Goal: Information Seeking & Learning: Learn about a topic

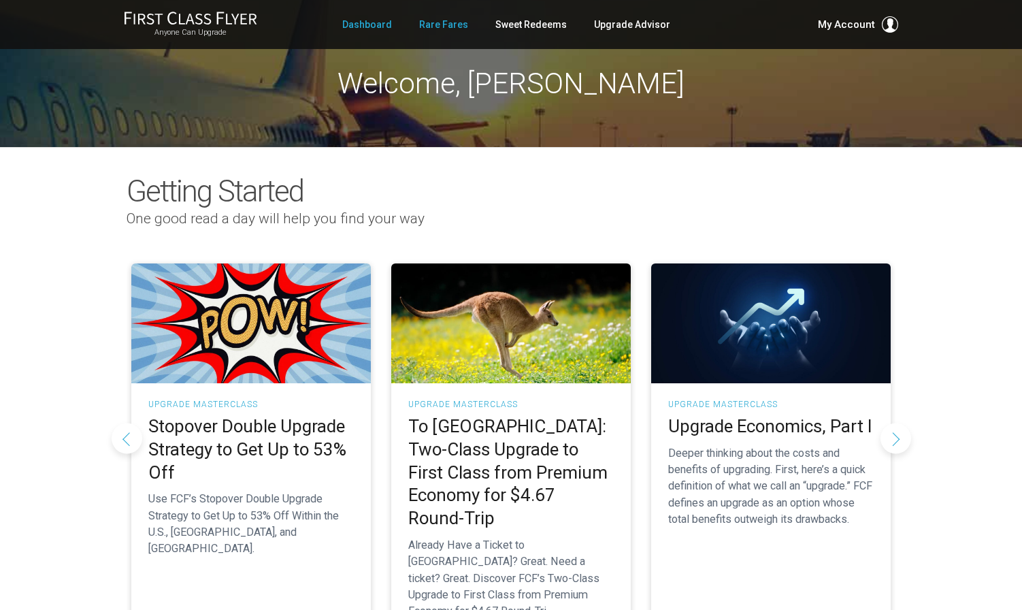
click at [451, 26] on link "Rare Fares" at bounding box center [443, 24] width 49 height 25
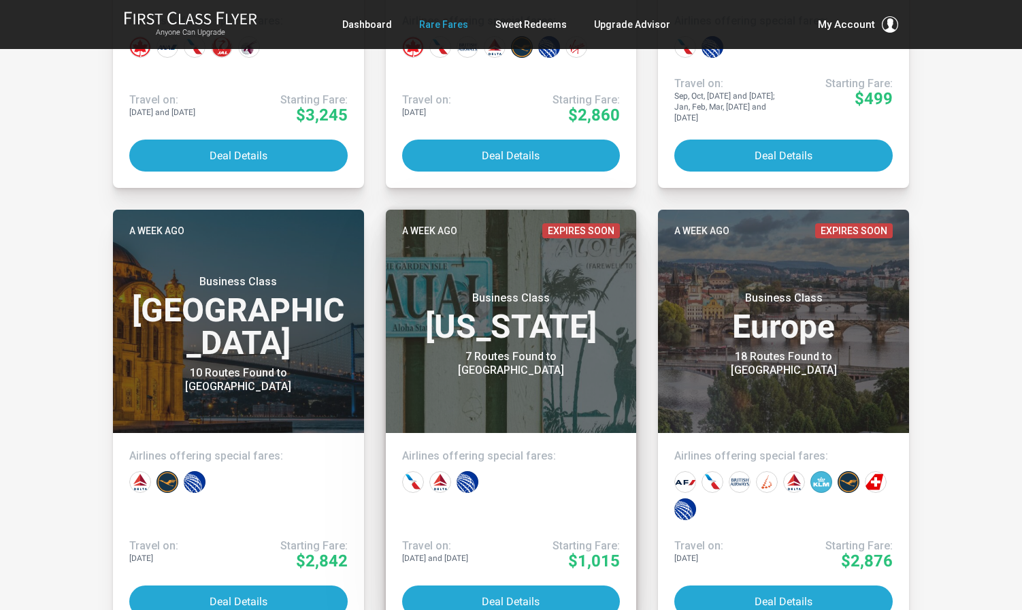
scroll to position [1004, 0]
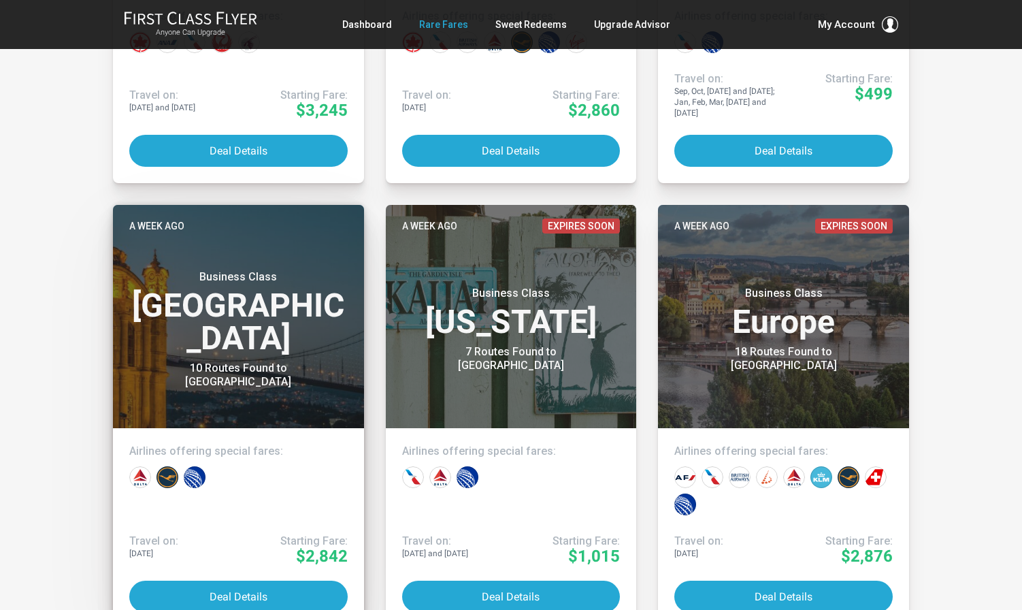
click at [240, 368] on header "A week ago Business Class Middle East 10 Routes Found to Istanbul" at bounding box center [238, 316] width 251 height 223
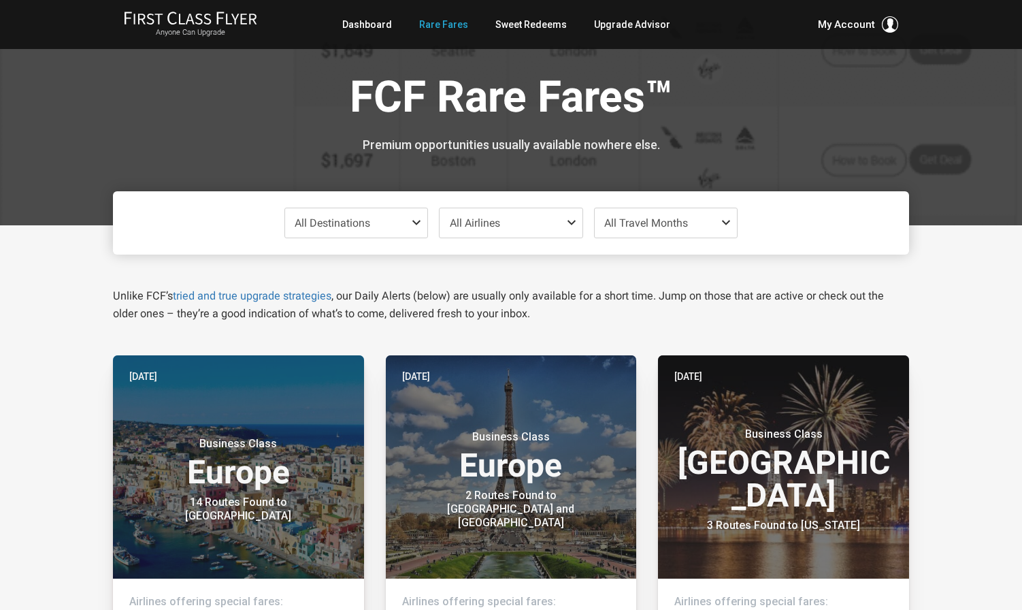
scroll to position [0, 0]
click at [540, 221] on span "All Airlines" at bounding box center [511, 222] width 143 height 29
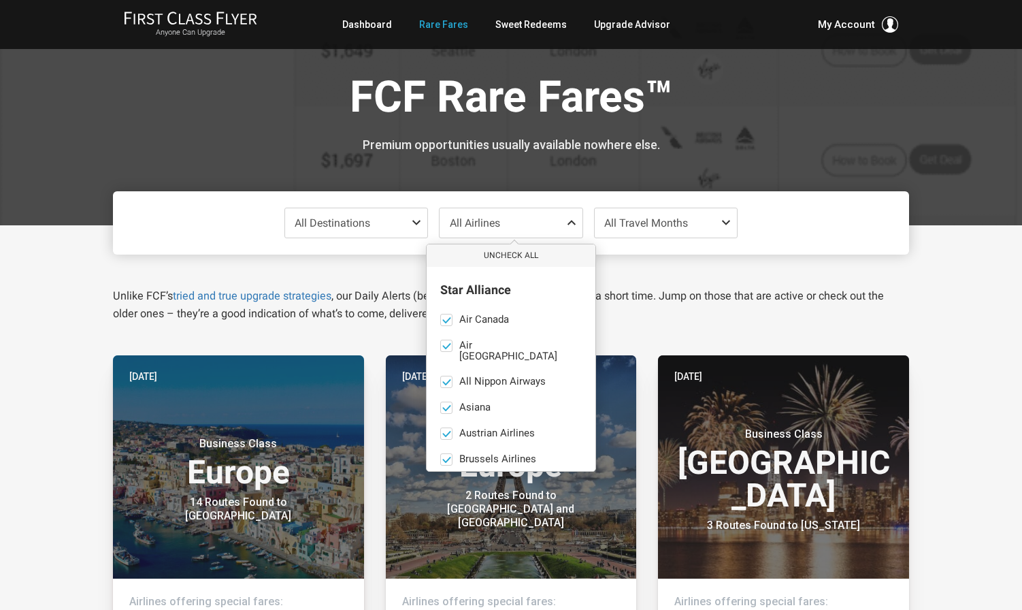
click at [406, 221] on span "All Destinations" at bounding box center [356, 222] width 143 height 29
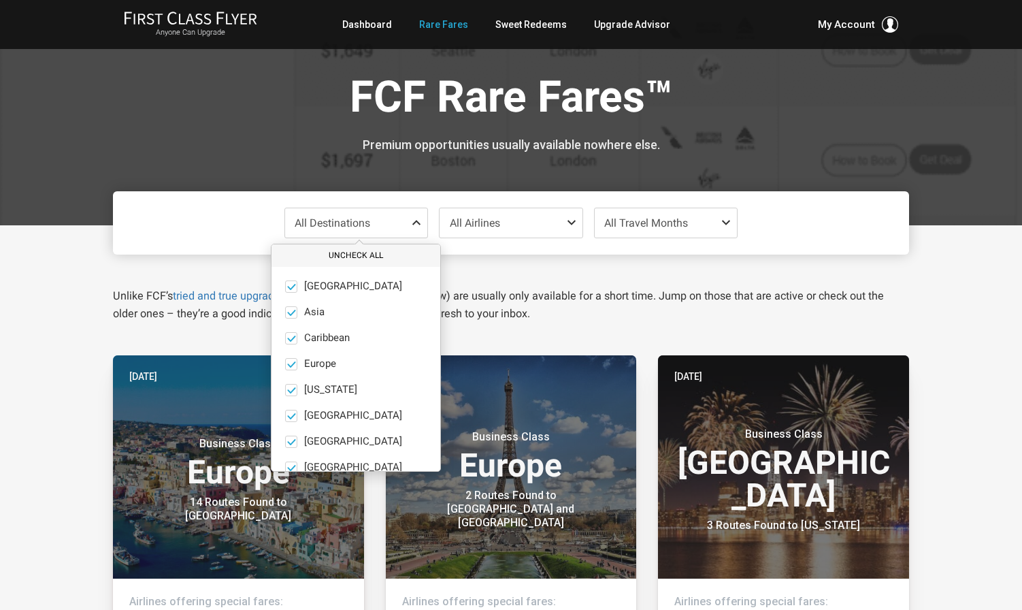
click at [353, 256] on button "Uncheck All" at bounding box center [356, 255] width 169 height 22
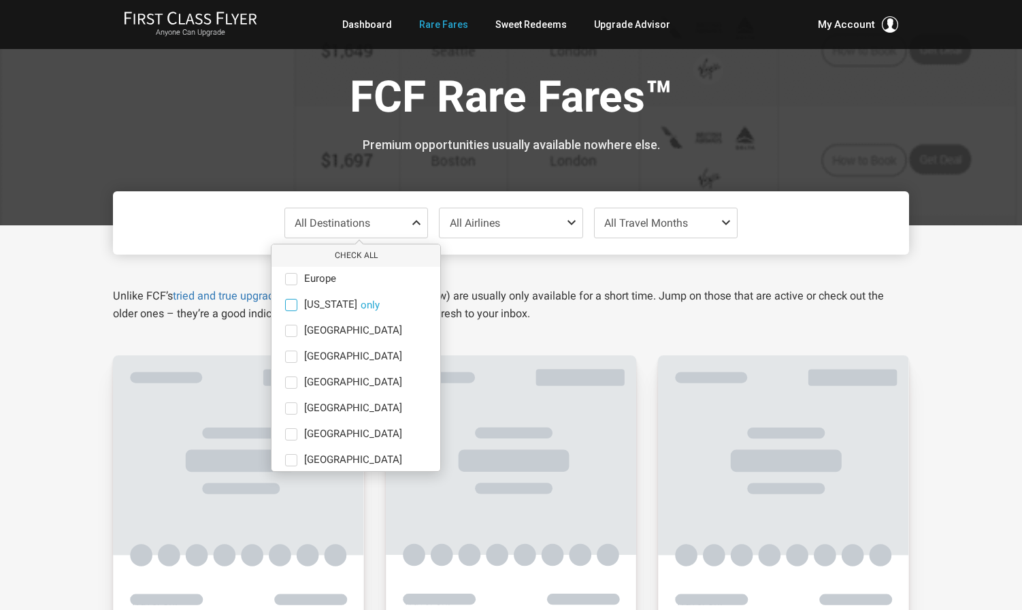
scroll to position [86, 0]
click at [291, 379] on span at bounding box center [291, 381] width 12 height 12
click at [0, 0] on input "Middle East only" at bounding box center [0, 0] width 0 height 0
click at [406, 383] on button "only" at bounding box center [415, 381] width 19 height 12
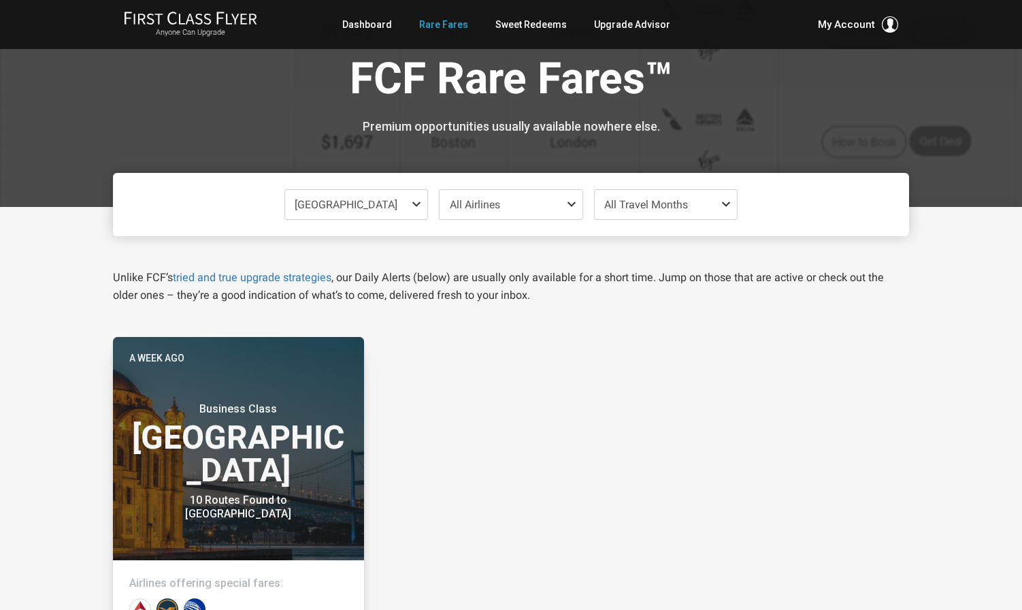
scroll to position [18, 0]
click at [423, 202] on span at bounding box center [419, 204] width 16 height 11
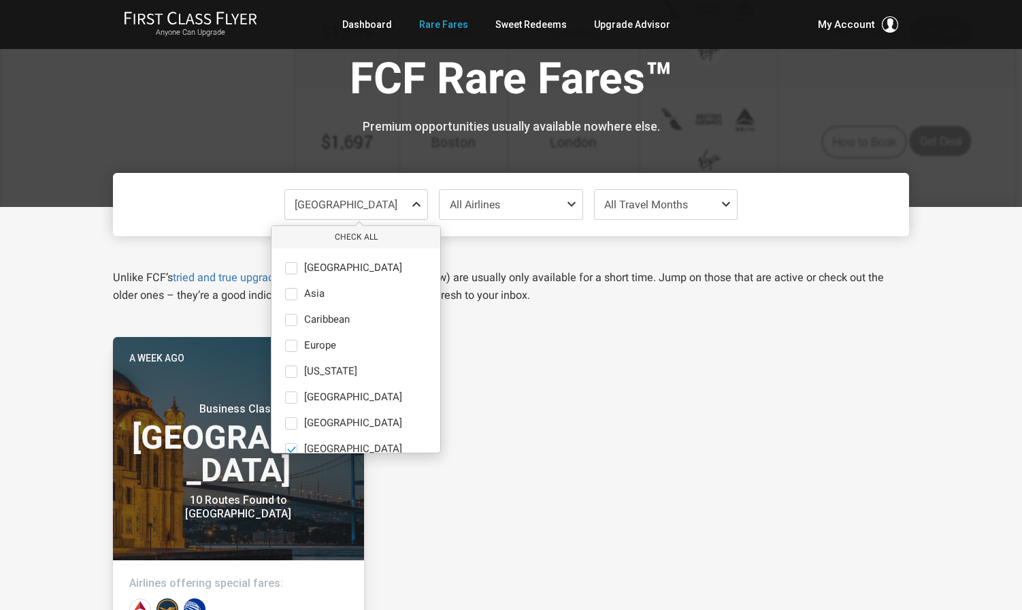
scroll to position [0, 0]
click at [295, 266] on span at bounding box center [291, 268] width 12 height 12
click at [0, 0] on input "Africa only" at bounding box center [0, 0] width 0 height 0
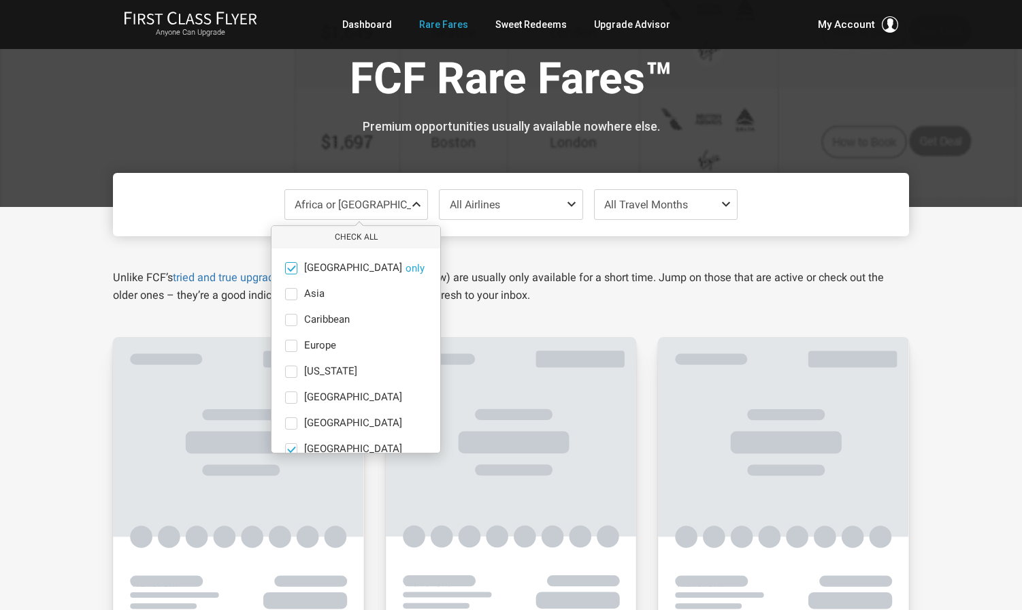
click at [406, 270] on button "only" at bounding box center [415, 268] width 19 height 12
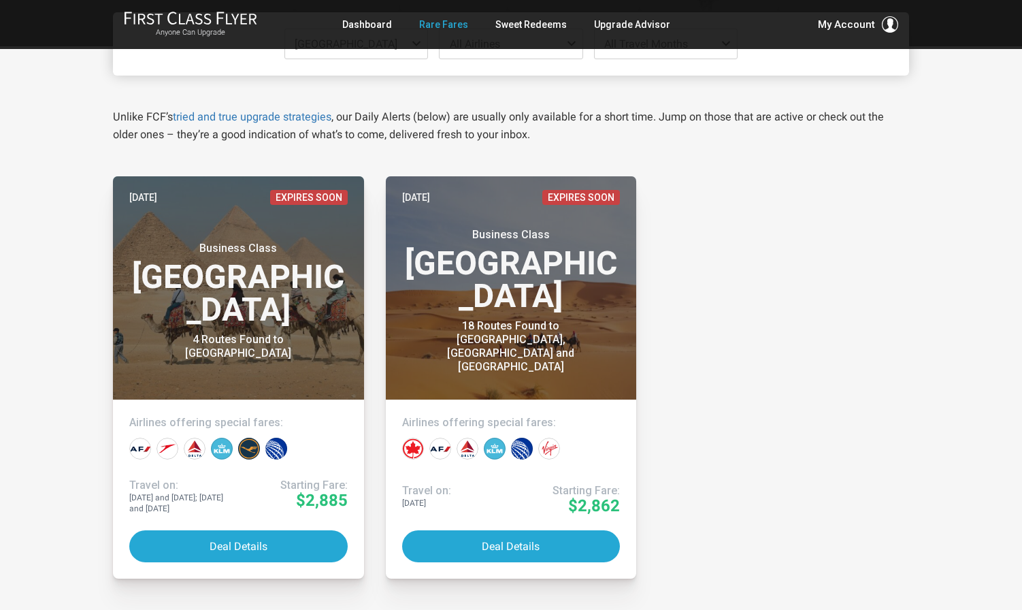
scroll to position [186, 0]
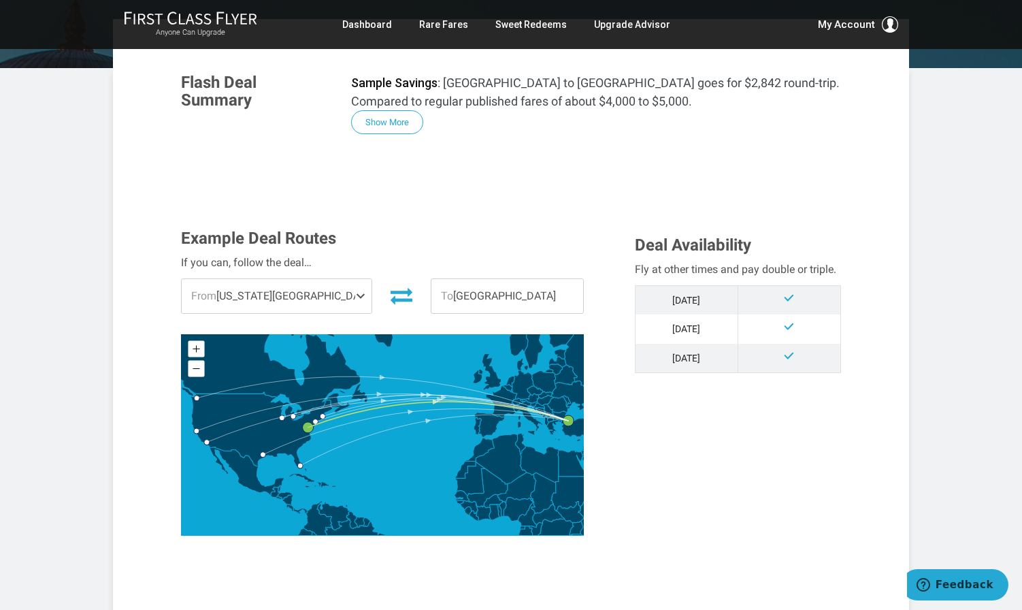
scroll to position [223, 0]
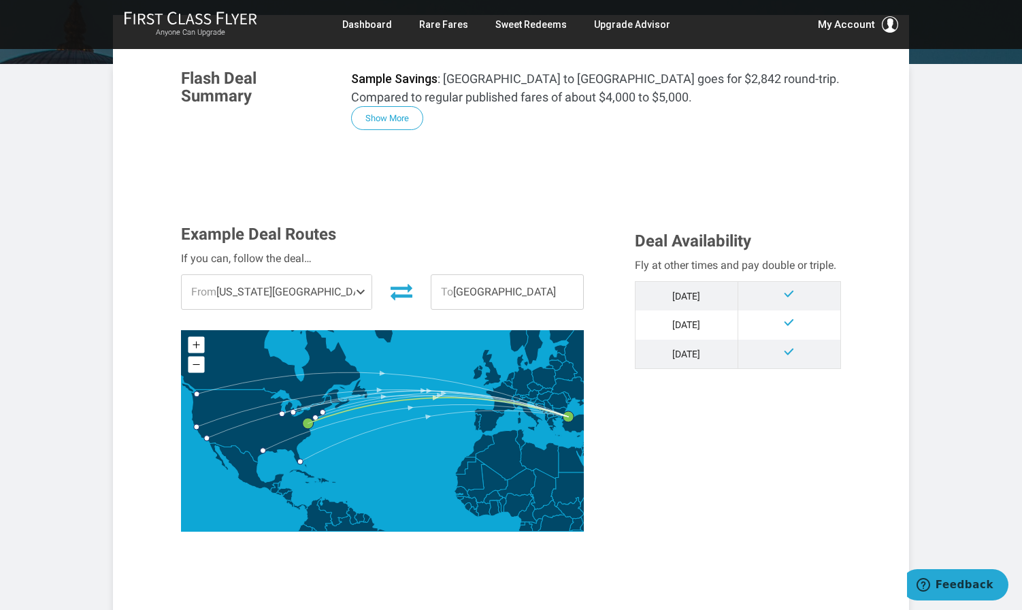
click at [508, 286] on span "To Istanbul" at bounding box center [508, 292] width 152 height 34
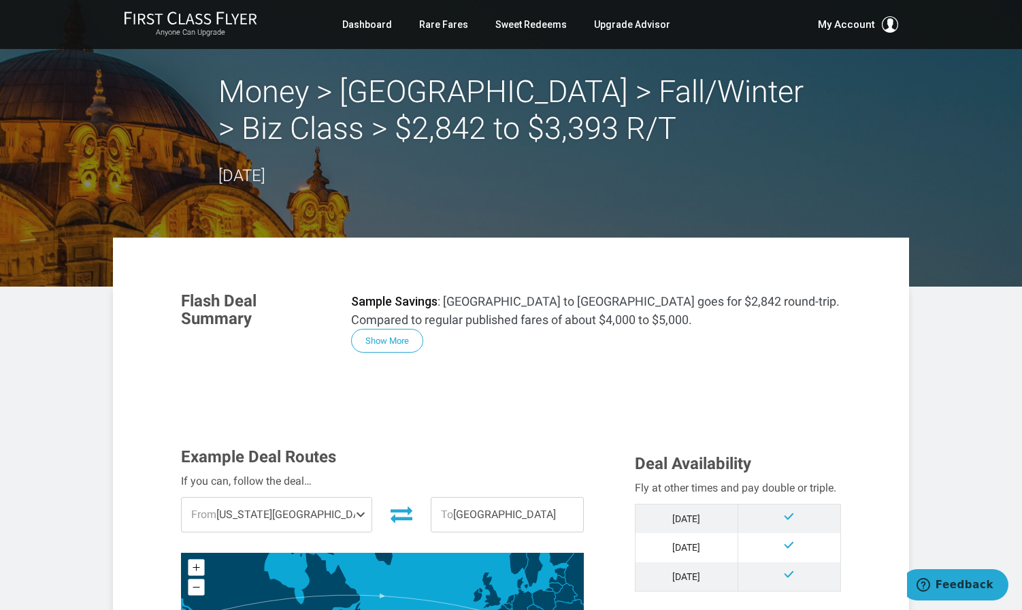
scroll to position [0, 0]
click at [444, 25] on link "Rare Fares" at bounding box center [443, 24] width 49 height 25
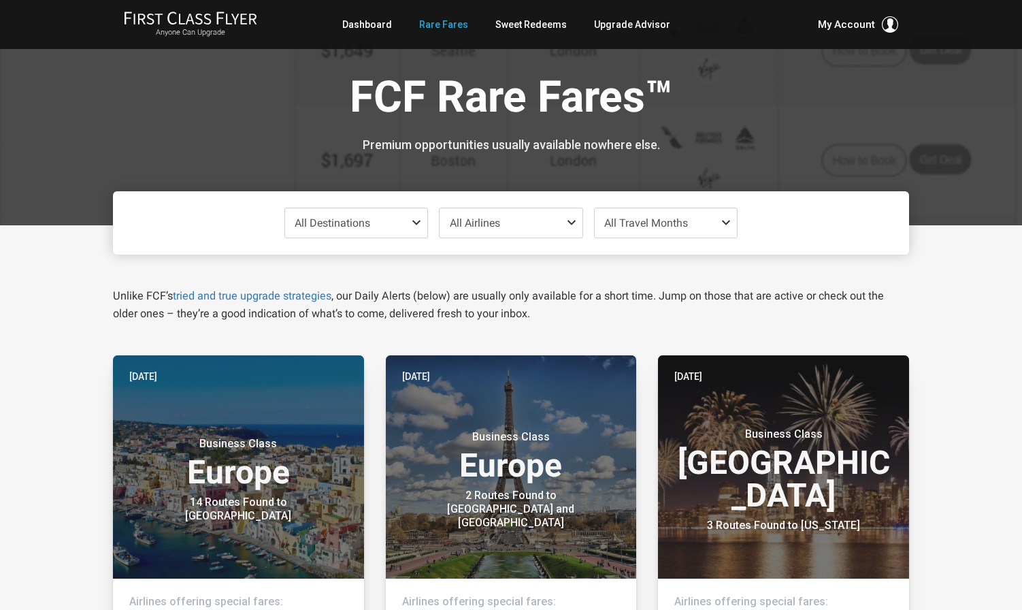
click at [395, 216] on span "All Destinations" at bounding box center [356, 222] width 143 height 29
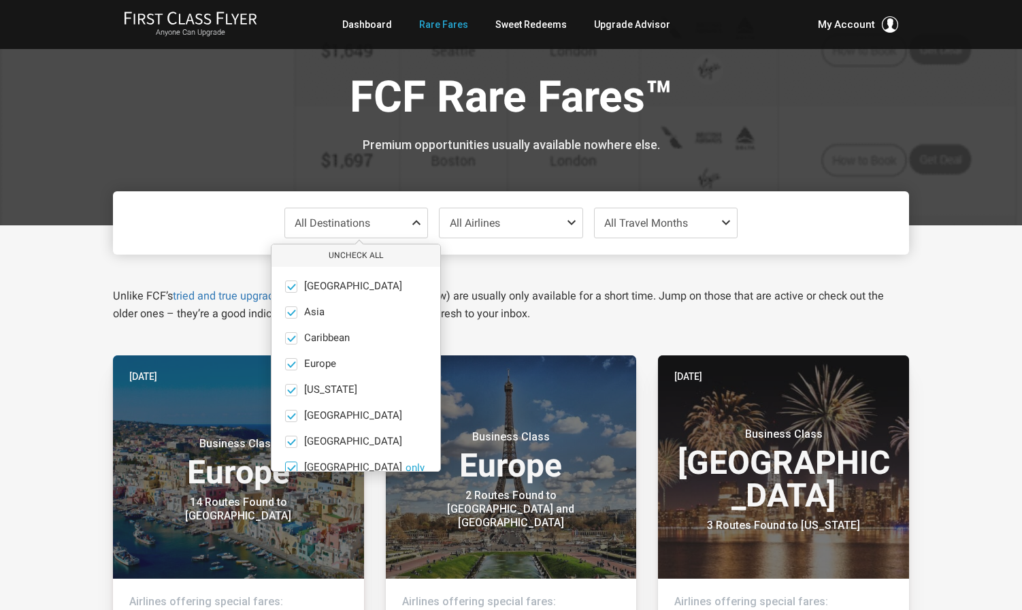
click at [406, 462] on button "only" at bounding box center [415, 467] width 19 height 12
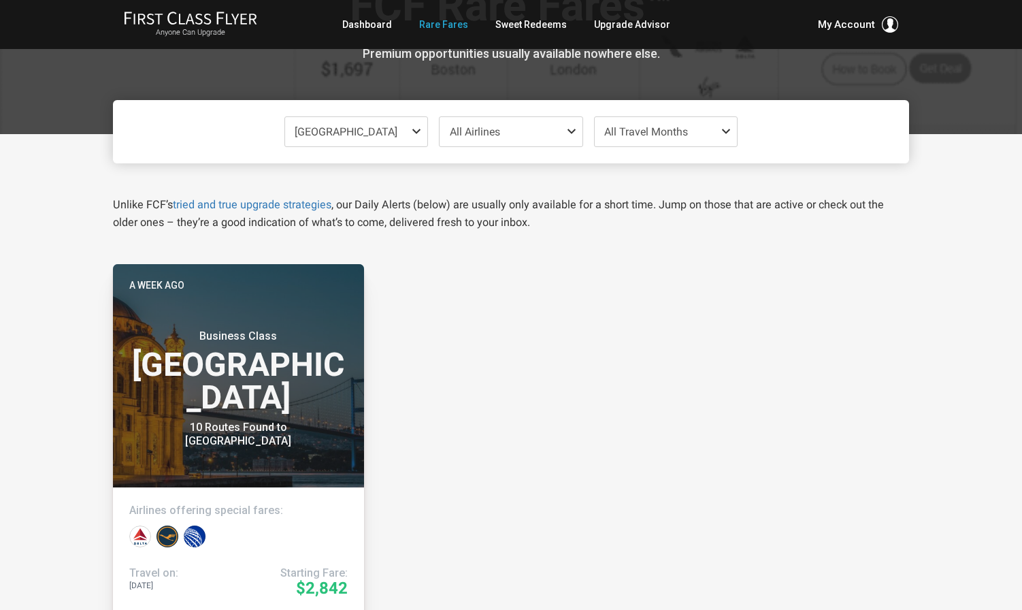
scroll to position [147, 0]
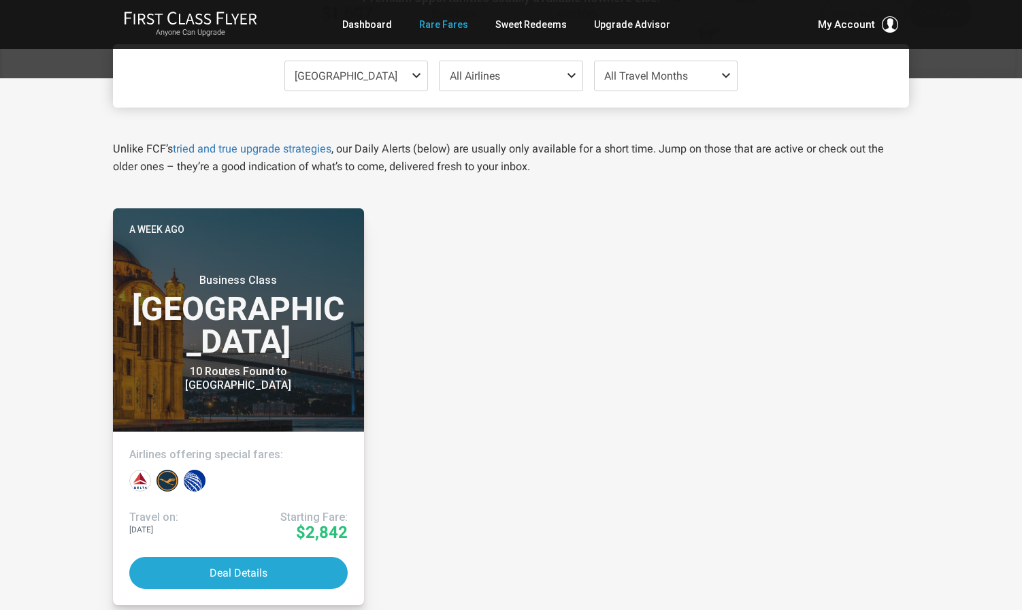
click at [389, 78] on span "[GEOGRAPHIC_DATA]" at bounding box center [356, 75] width 143 height 29
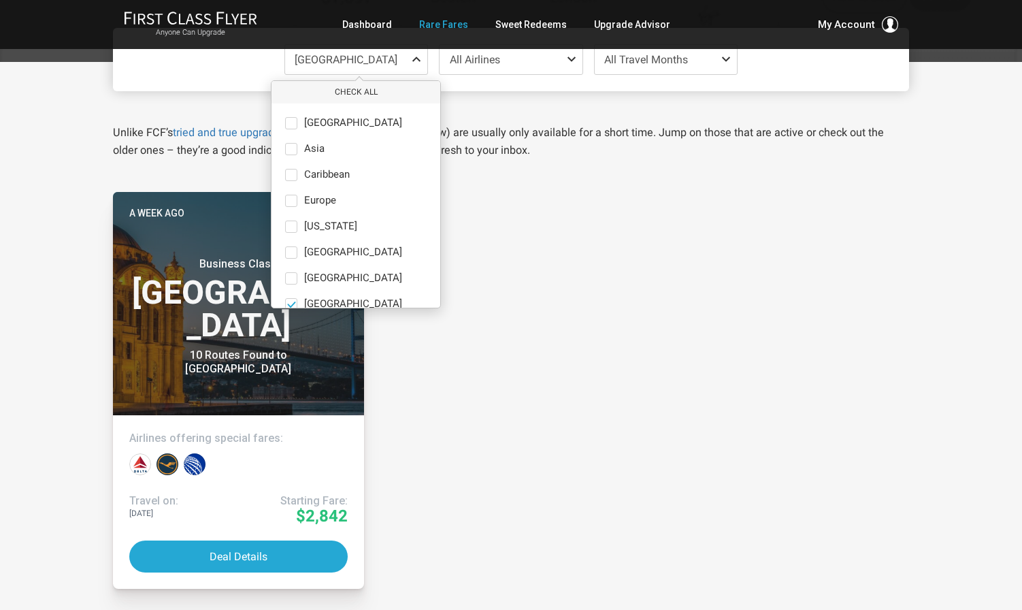
scroll to position [0, 0]
click at [406, 125] on button "only" at bounding box center [415, 123] width 19 height 12
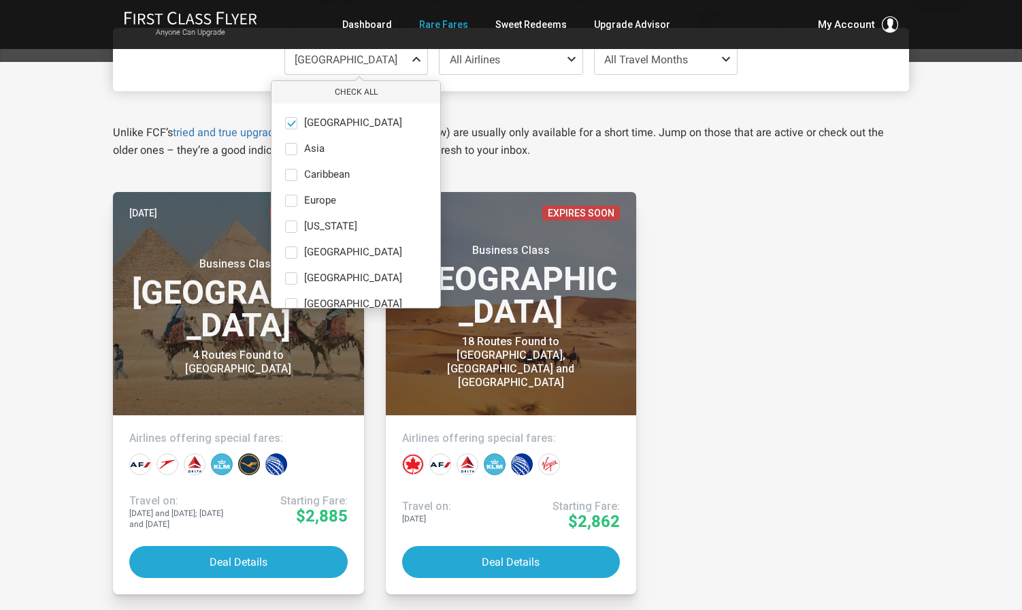
click at [953, 320] on div "Africa Check All Africa only Asia only Caribbean only [GEOGRAPHIC_DATA] only [U…" at bounding box center [511, 494] width 1022 height 864
